Goal: Use online tool/utility: Utilize a website feature to perform a specific function

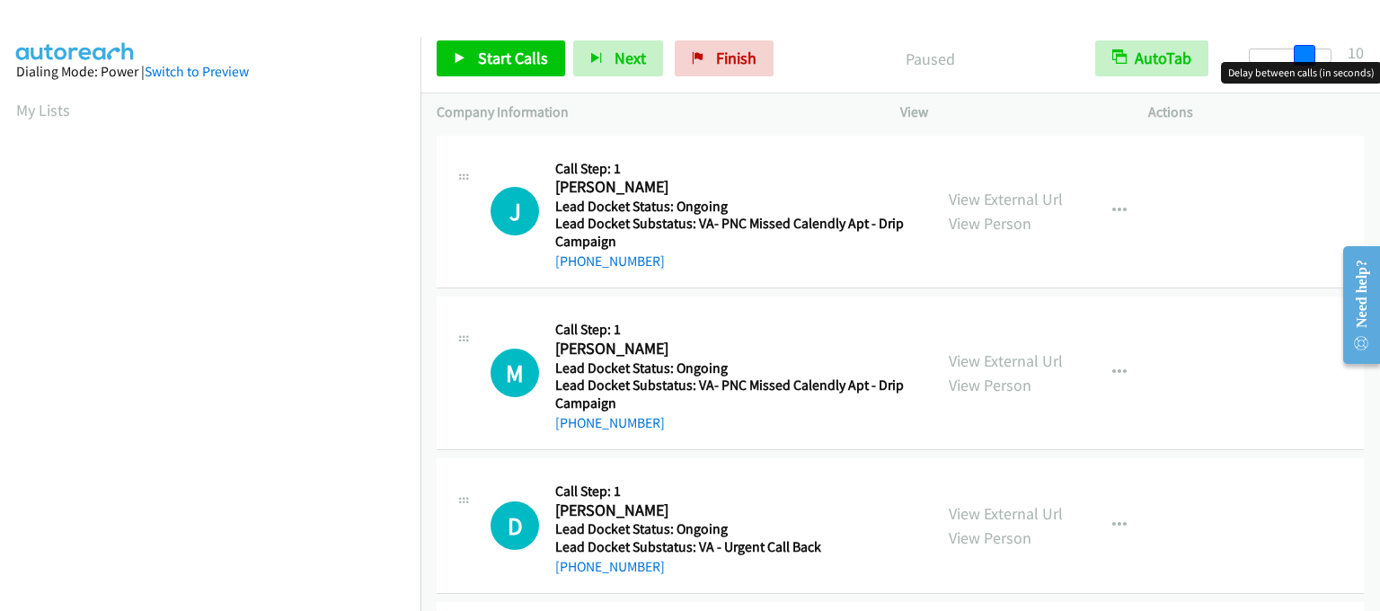
drag, startPoint x: 1259, startPoint y: 54, endPoint x: 1314, endPoint y: 57, distance: 54.9
click at [1314, 57] on span at bounding box center [1304, 56] width 22 height 22
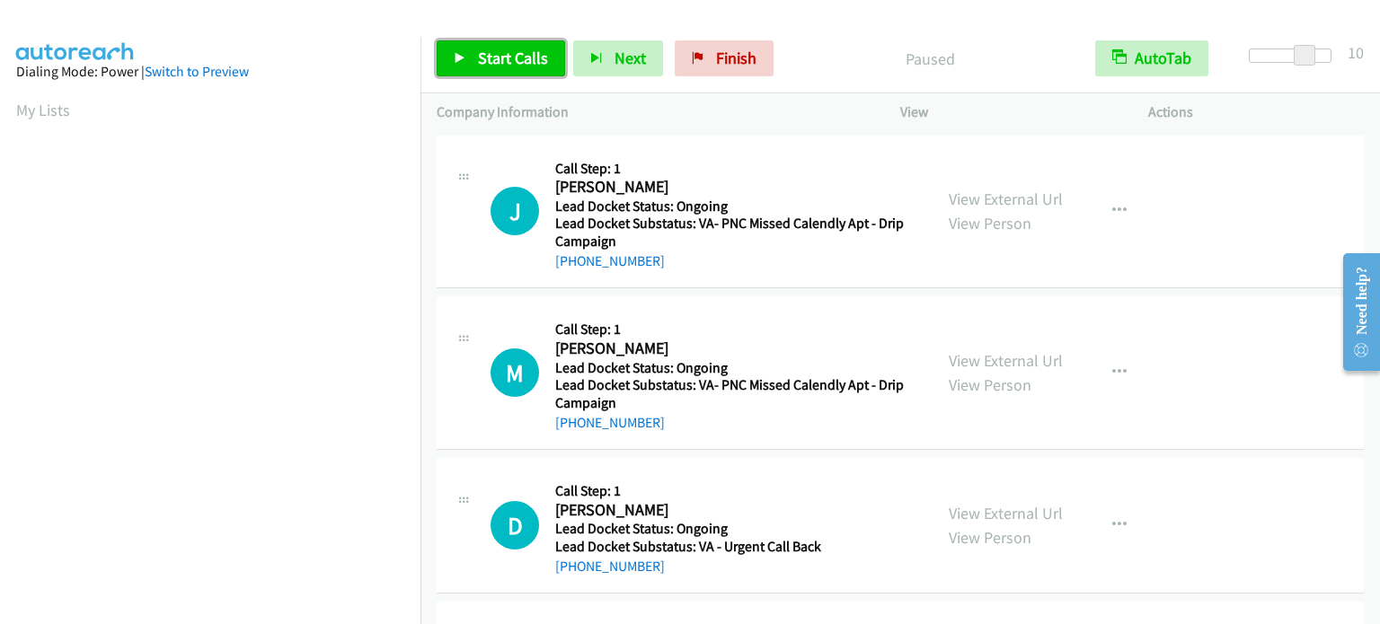
click at [507, 53] on span "Start Calls" at bounding box center [513, 58] width 70 height 21
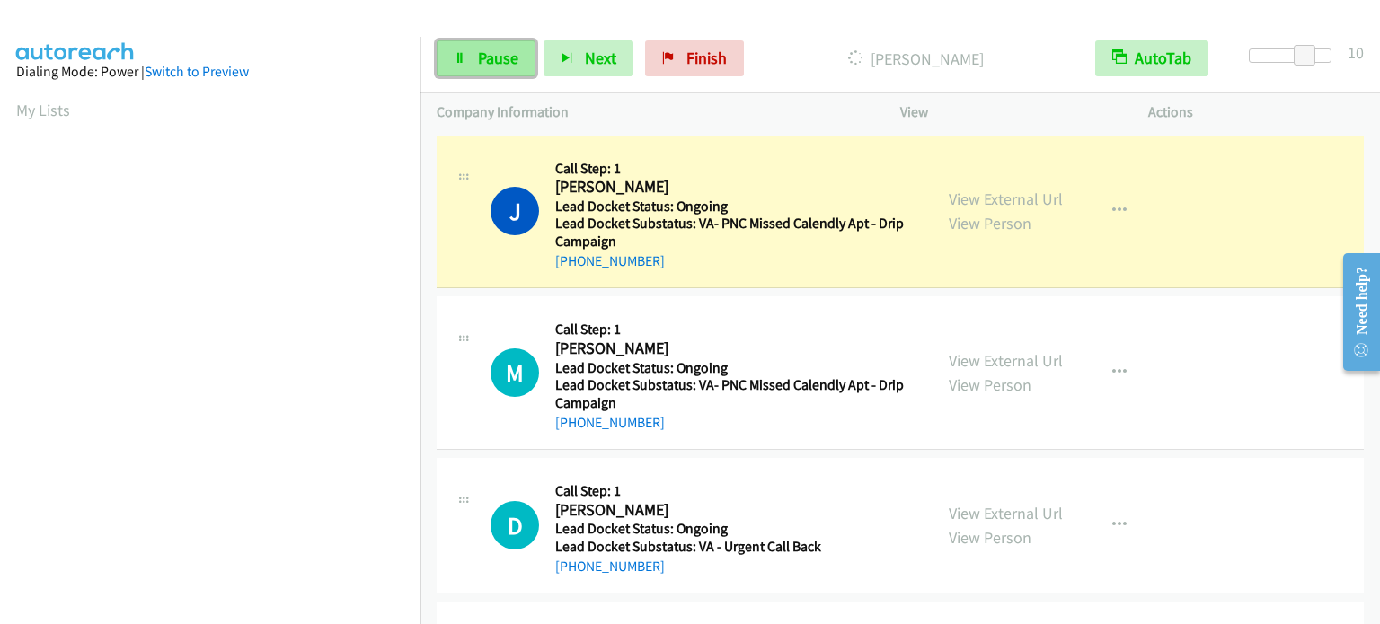
click at [499, 60] on span "Pause" at bounding box center [498, 58] width 40 height 21
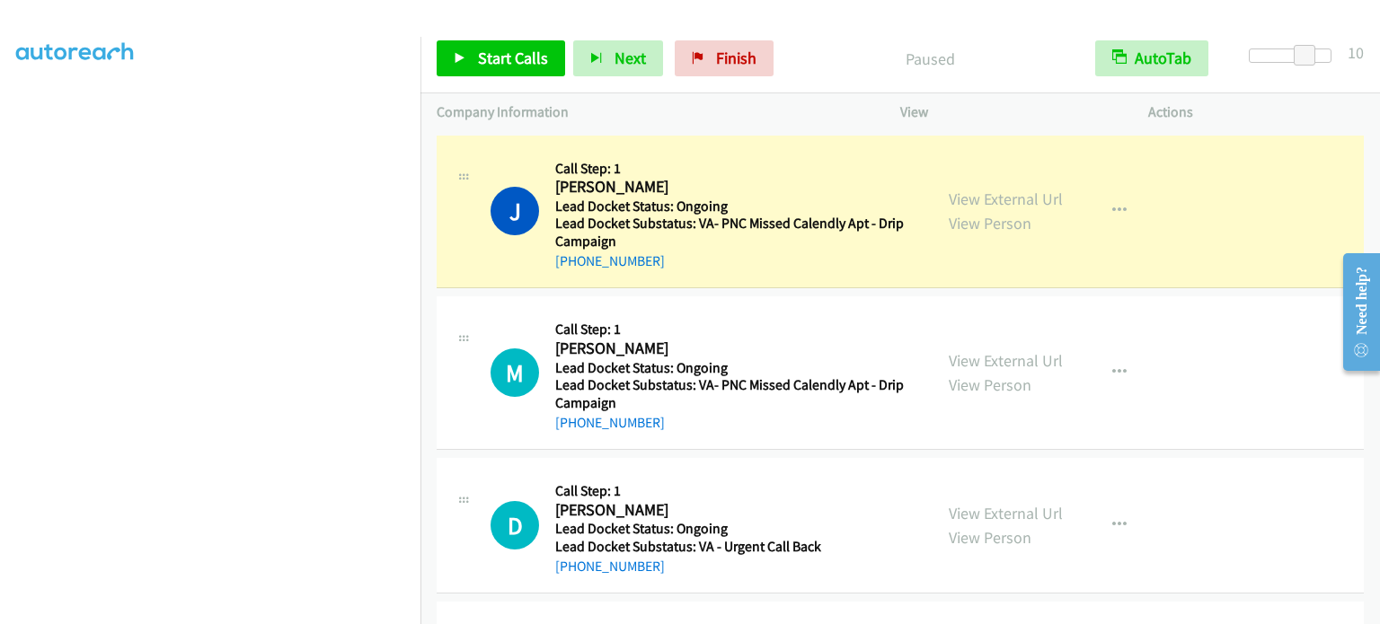
scroll to position [384, 0]
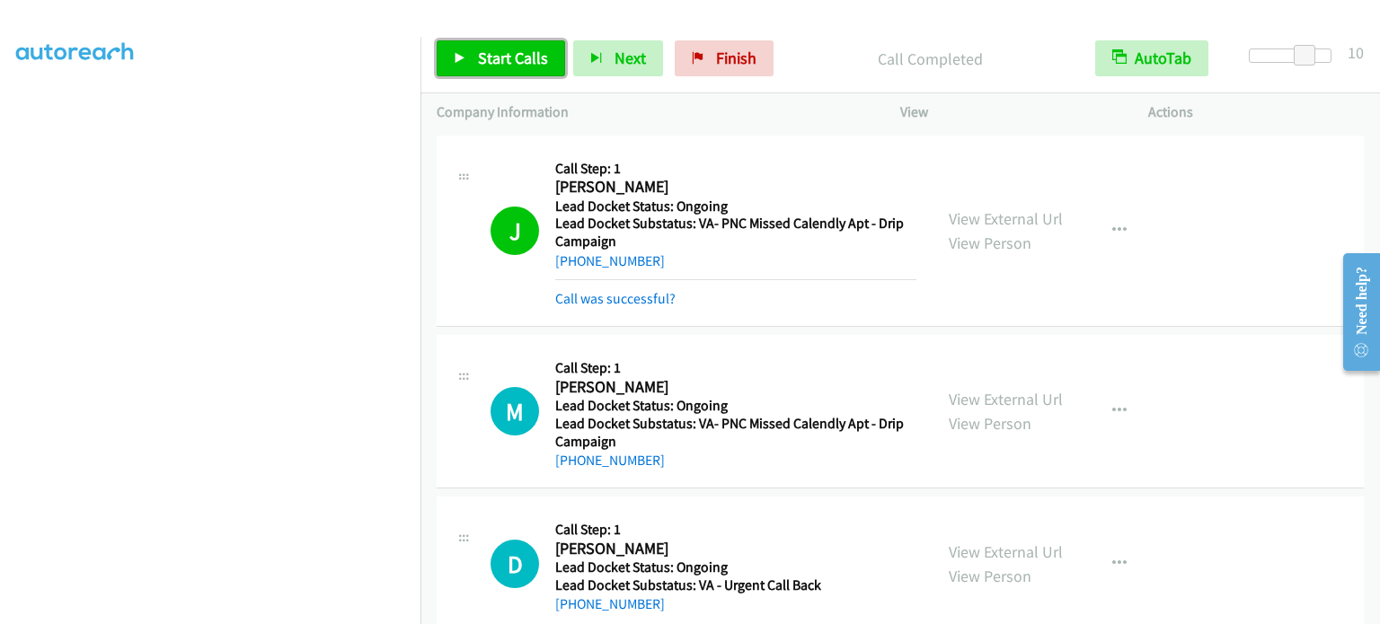
click at [499, 52] on span "Start Calls" at bounding box center [513, 58] width 70 height 21
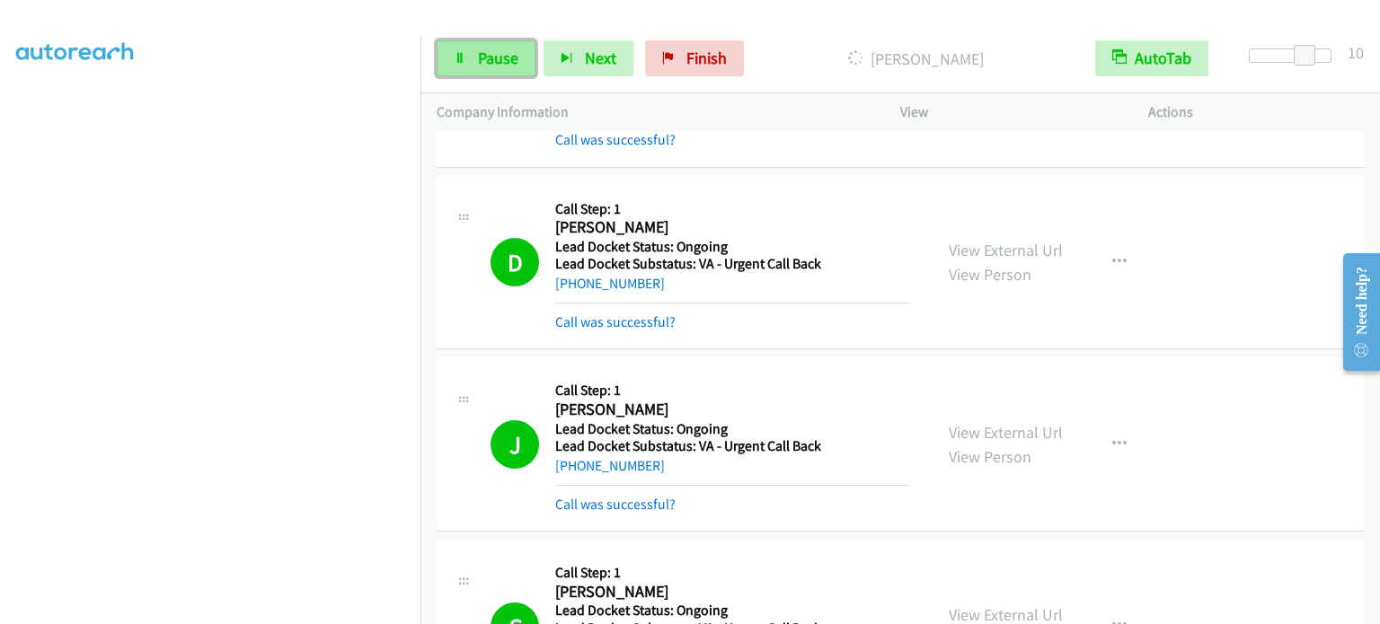
click at [463, 56] on icon at bounding box center [460, 59] width 13 height 13
